Goal: Task Accomplishment & Management: Manage account settings

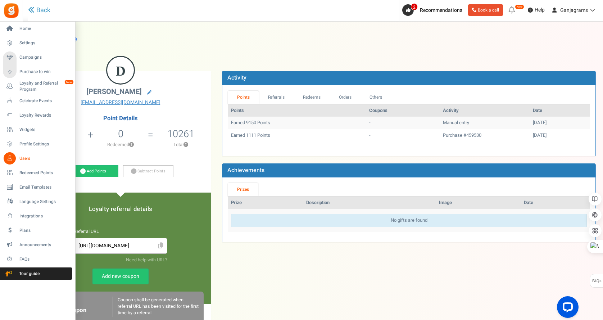
click at [25, 157] on span "Users" at bounding box center [44, 158] width 50 height 6
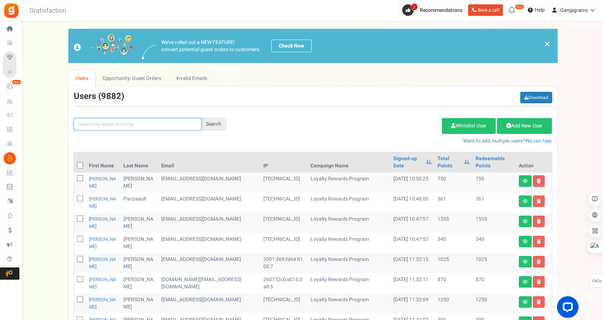
click at [96, 121] on input "text" at bounding box center [138, 124] width 128 height 12
paste input "[EMAIL_ADDRESS][DOMAIN_NAME]"
type input "[EMAIL_ADDRESS][DOMAIN_NAME]"
click at [214, 120] on div "Search" at bounding box center [213, 124] width 24 height 12
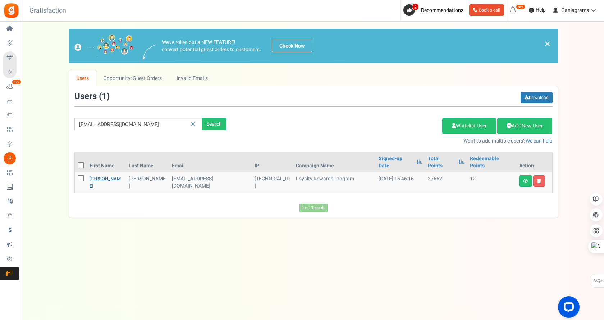
click at [96, 175] on link "[PERSON_NAME]" at bounding box center [105, 182] width 31 height 14
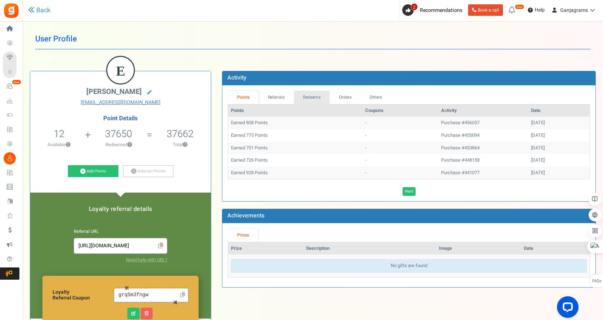
click at [308, 97] on link "Redeems" at bounding box center [312, 97] width 36 height 13
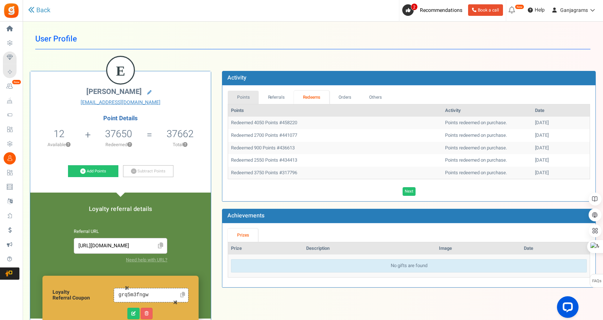
click at [237, 97] on link "Points" at bounding box center [243, 97] width 31 height 13
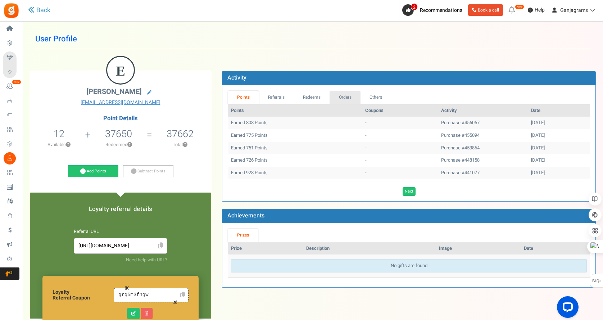
click at [343, 96] on link "Orders" at bounding box center [344, 97] width 31 height 13
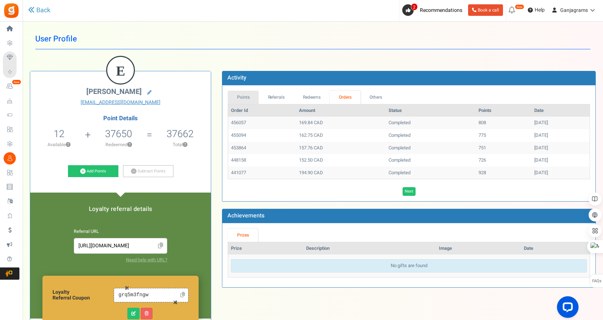
click at [244, 97] on link "Points" at bounding box center [243, 97] width 31 height 13
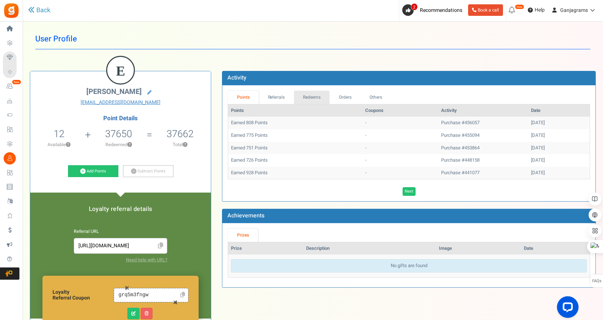
click at [310, 96] on link "Redeems" at bounding box center [312, 97] width 36 height 13
